Goal: Task Accomplishment & Management: Use online tool/utility

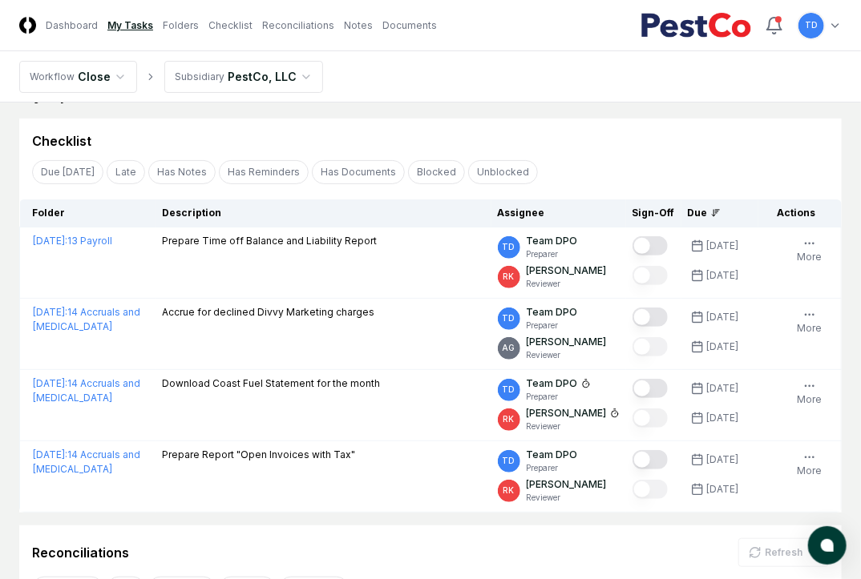
scroll to position [230, 0]
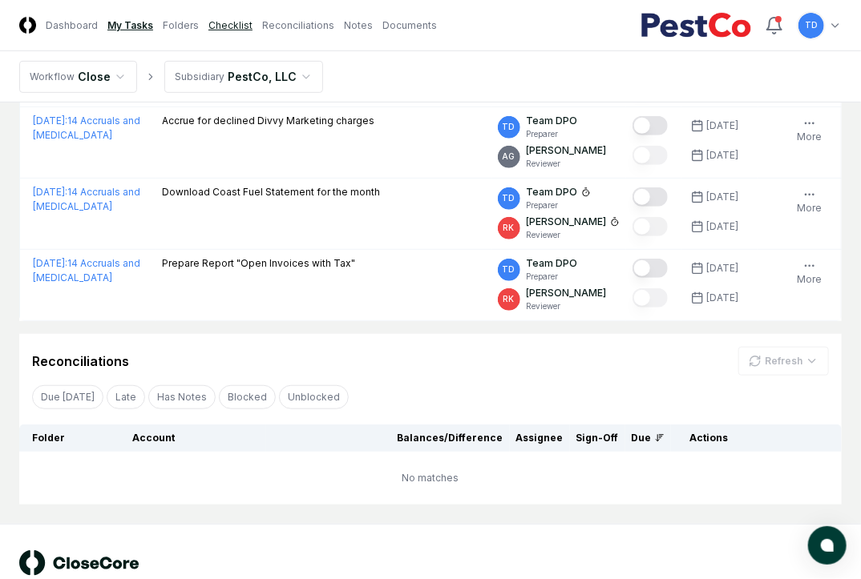
click at [221, 22] on link "Checklist" at bounding box center [230, 25] width 44 height 14
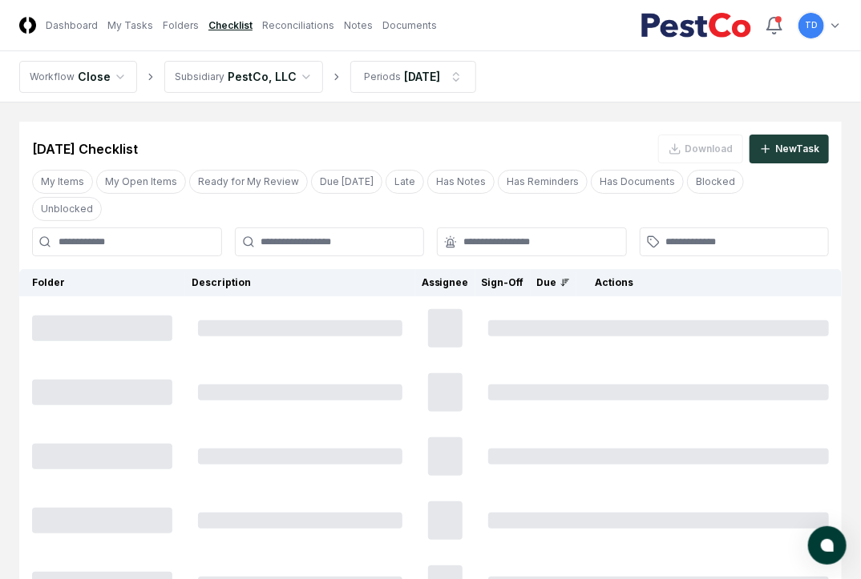
click at [160, 247] on input at bounding box center [127, 242] width 190 height 29
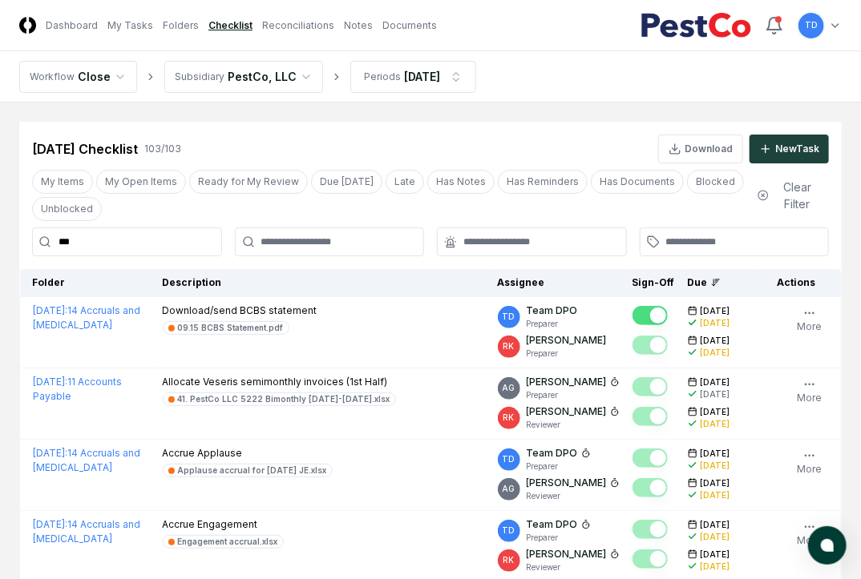
type input "***"
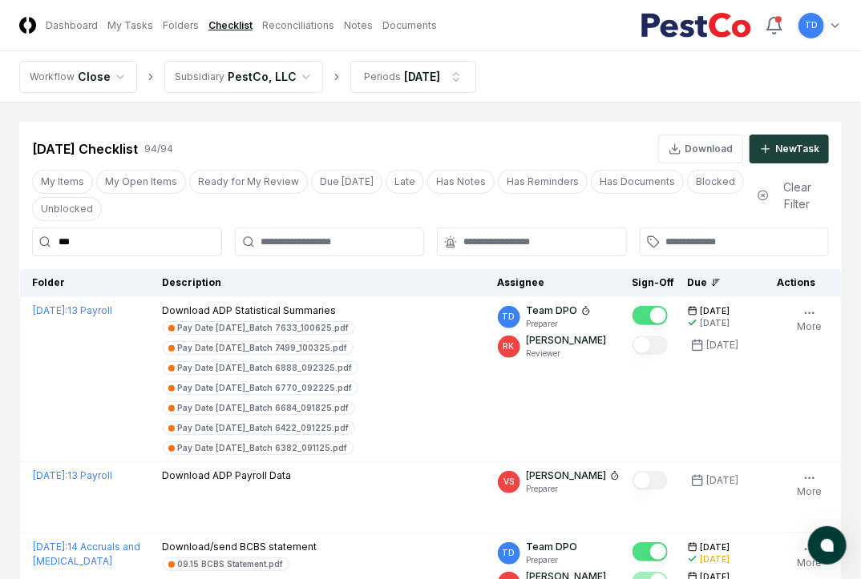
scroll to position [64, 0]
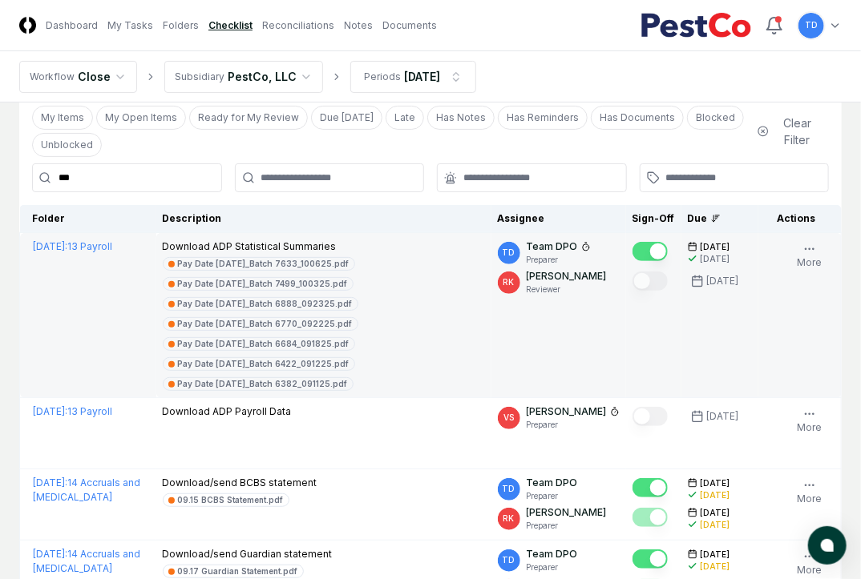
click at [647, 347] on td at bounding box center [653, 315] width 55 height 165
click at [54, 310] on td "[DATE] : 13 Payroll" at bounding box center [88, 315] width 136 height 165
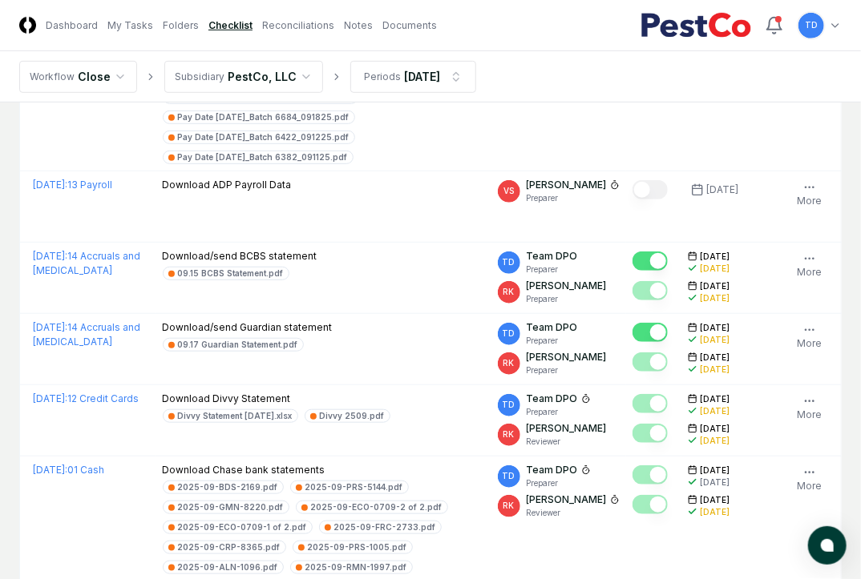
scroll to position [295, 0]
